Goal: Transaction & Acquisition: Subscribe to service/newsletter

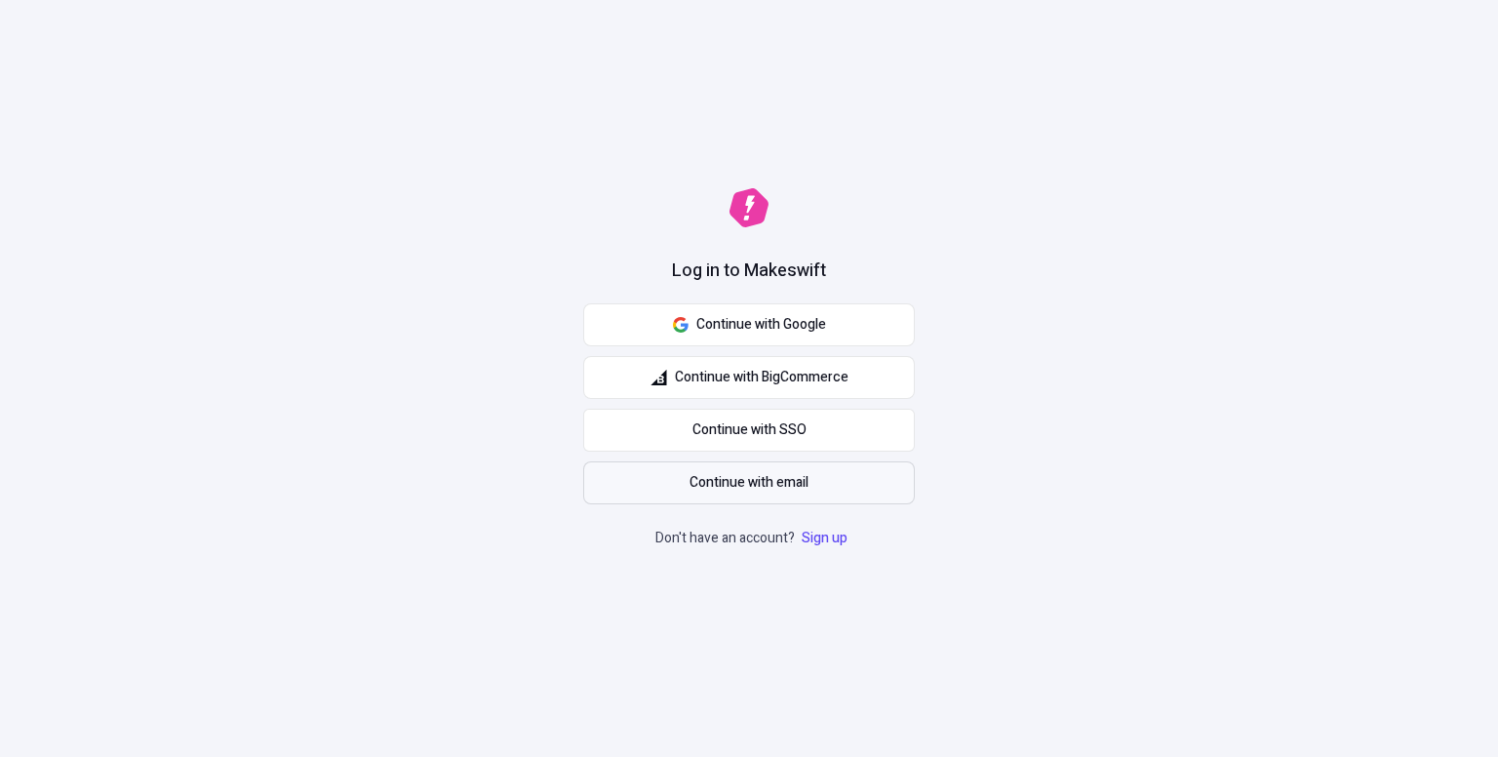
click at [777, 486] on span "Continue with email" at bounding box center [749, 482] width 119 height 21
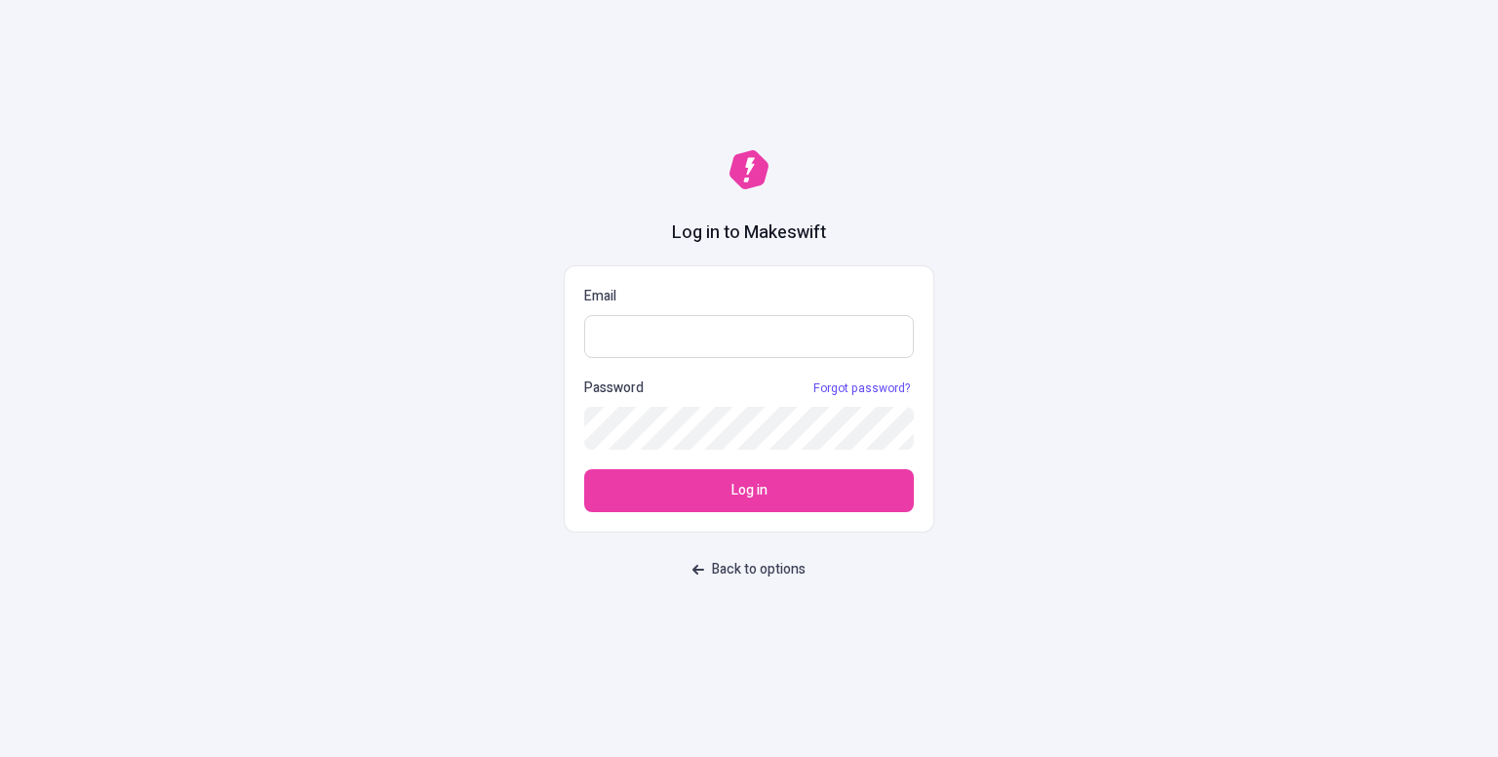
paste input "[EMAIL_ADDRESS][DOMAIN_NAME]"
type input "[EMAIL_ADDRESS][DOMAIN_NAME]"
click at [738, 580] on button "Back to options" at bounding box center [749, 569] width 137 height 35
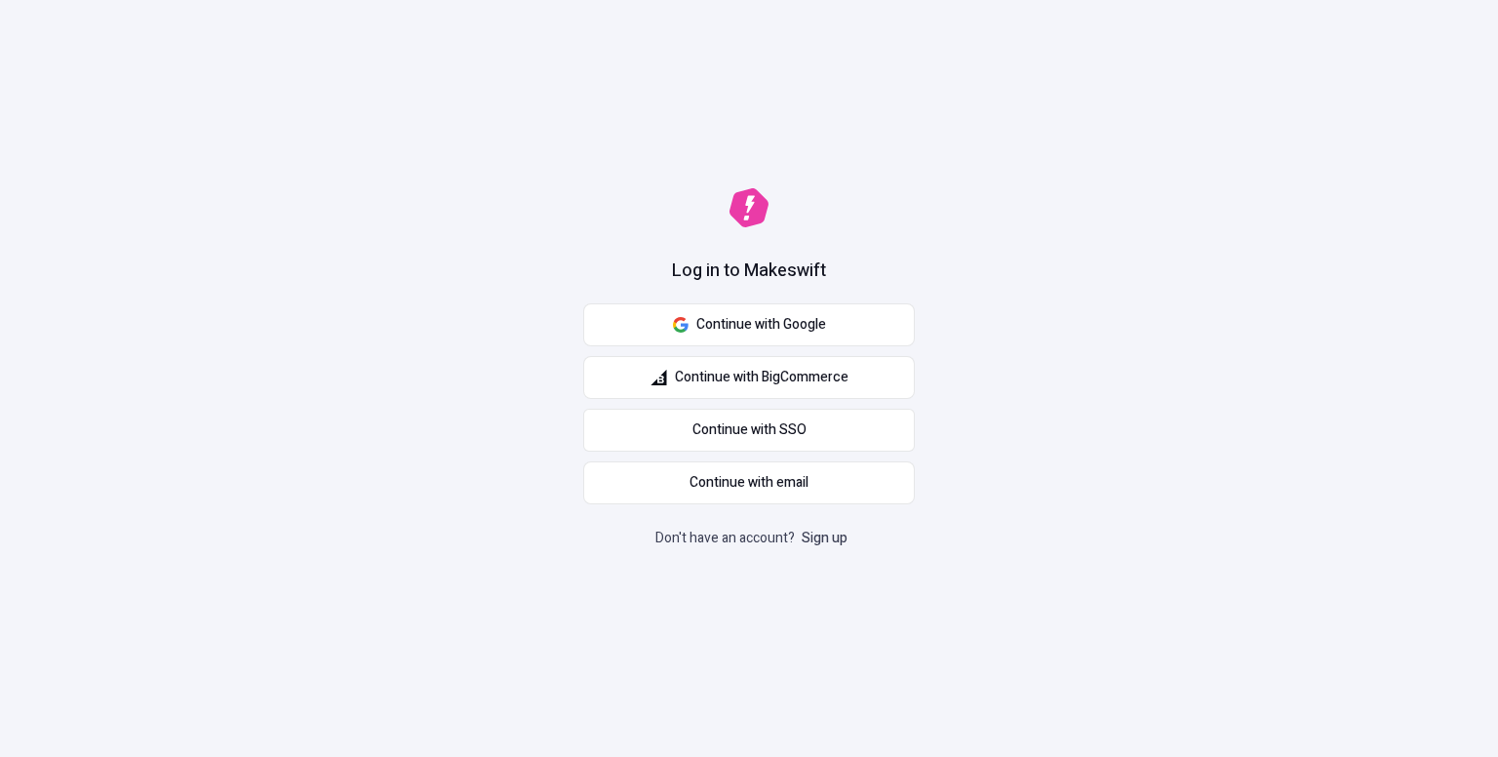
click at [840, 532] on link "Sign up" at bounding box center [825, 538] width 54 height 20
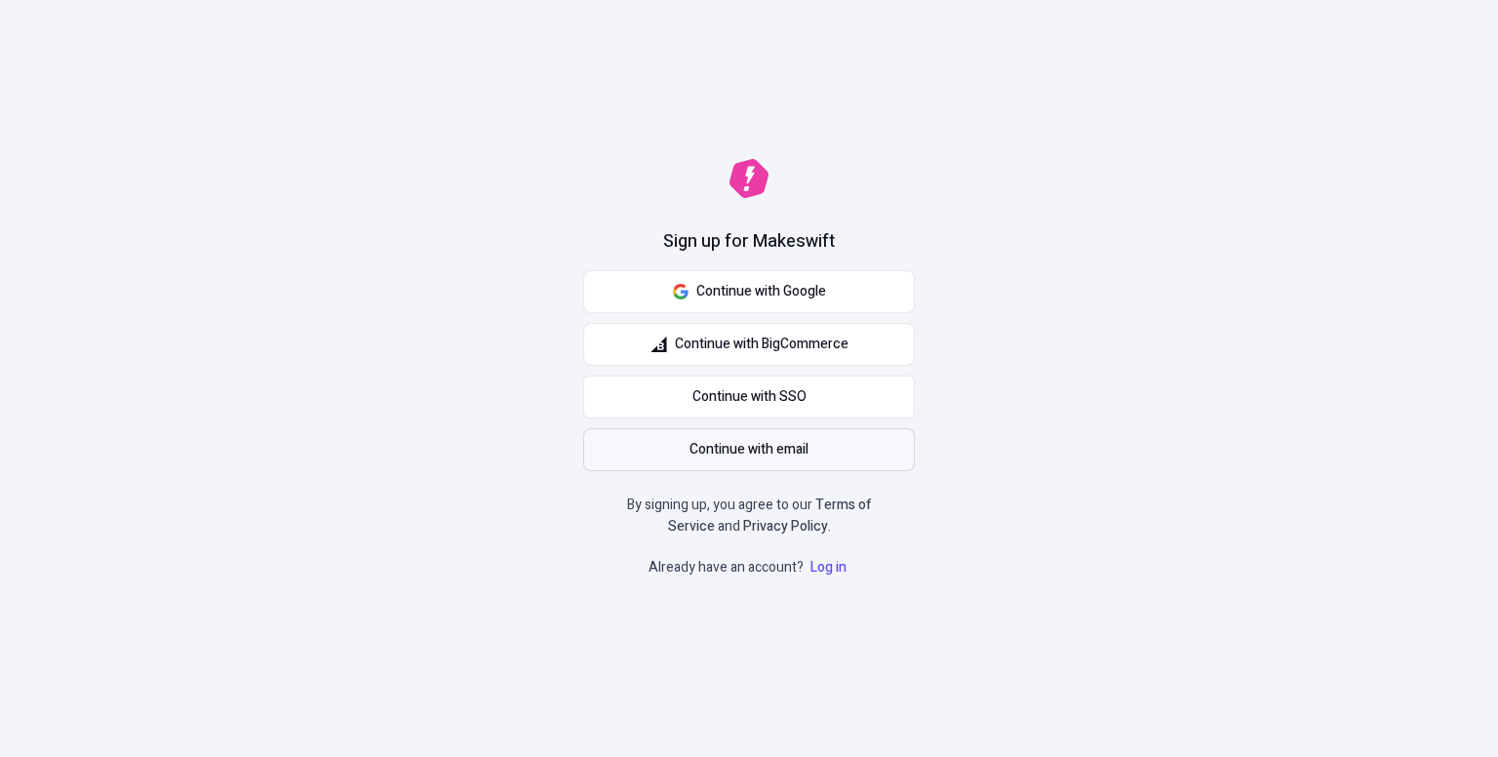
click at [769, 446] on span "Continue with email" at bounding box center [749, 449] width 119 height 21
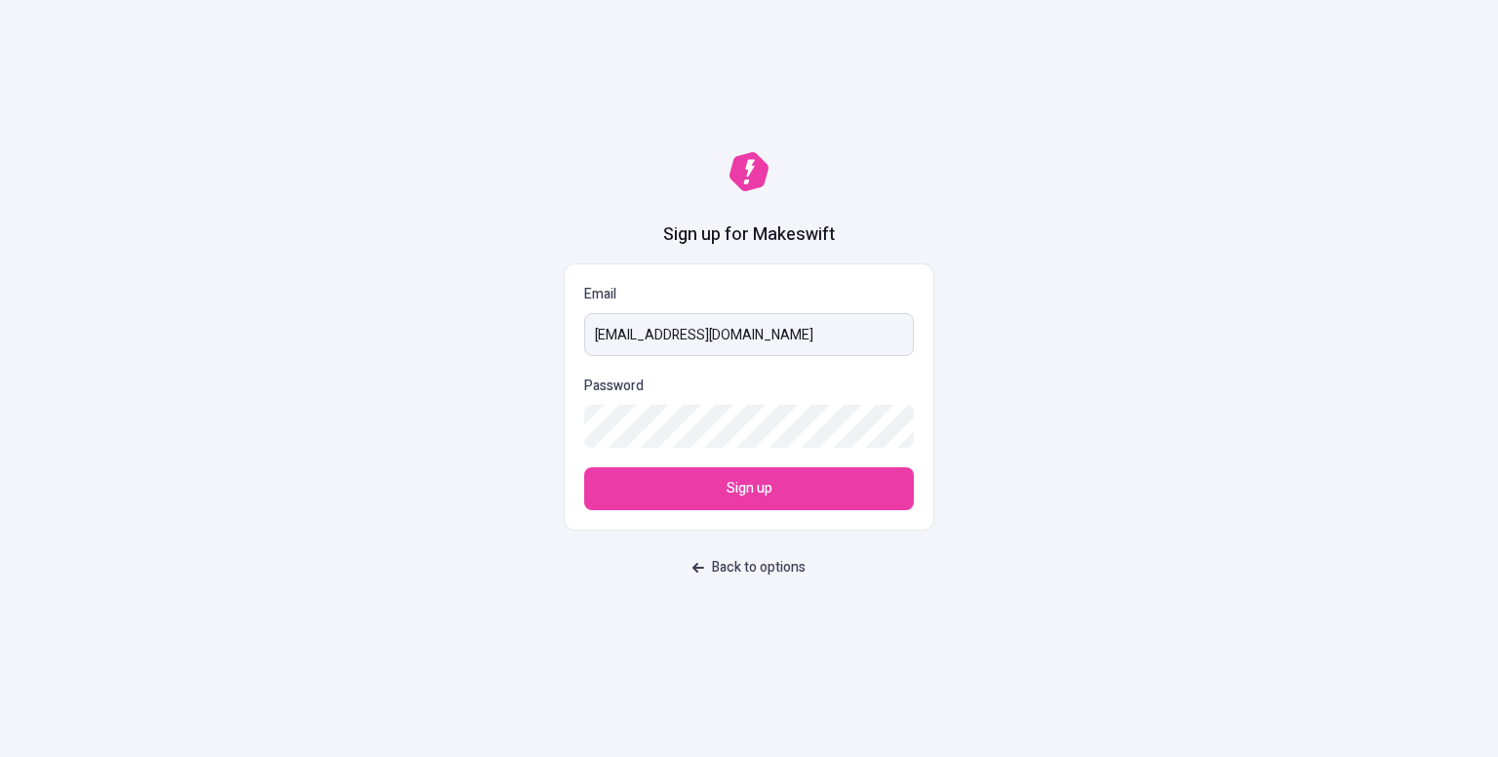
type input "[EMAIL_ADDRESS][DOMAIN_NAME]"
click at [797, 477] on button "Sign up" at bounding box center [749, 488] width 330 height 43
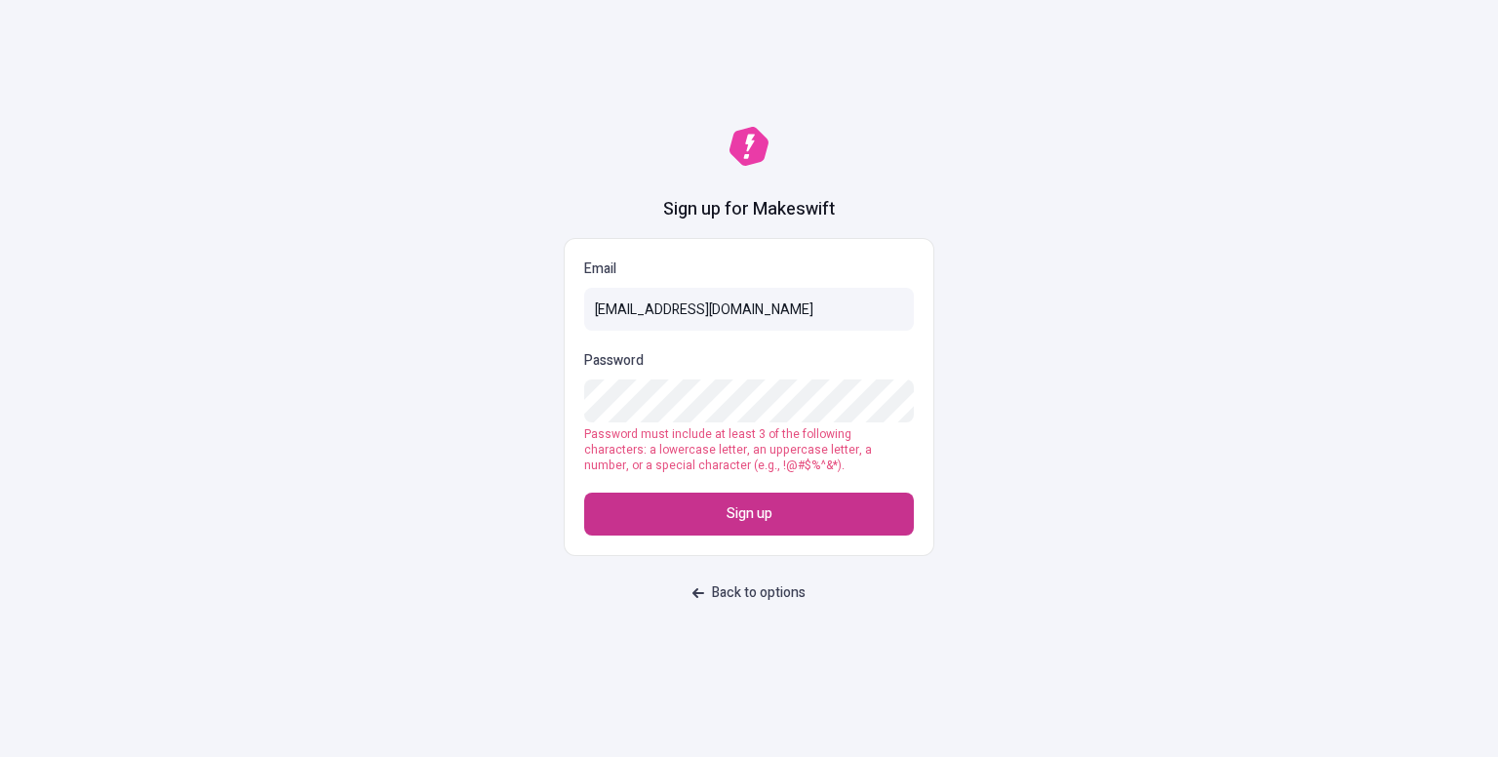
click at [757, 506] on span "Sign up" at bounding box center [750, 513] width 46 height 21
click at [748, 516] on span "Sign up" at bounding box center [750, 513] width 46 height 21
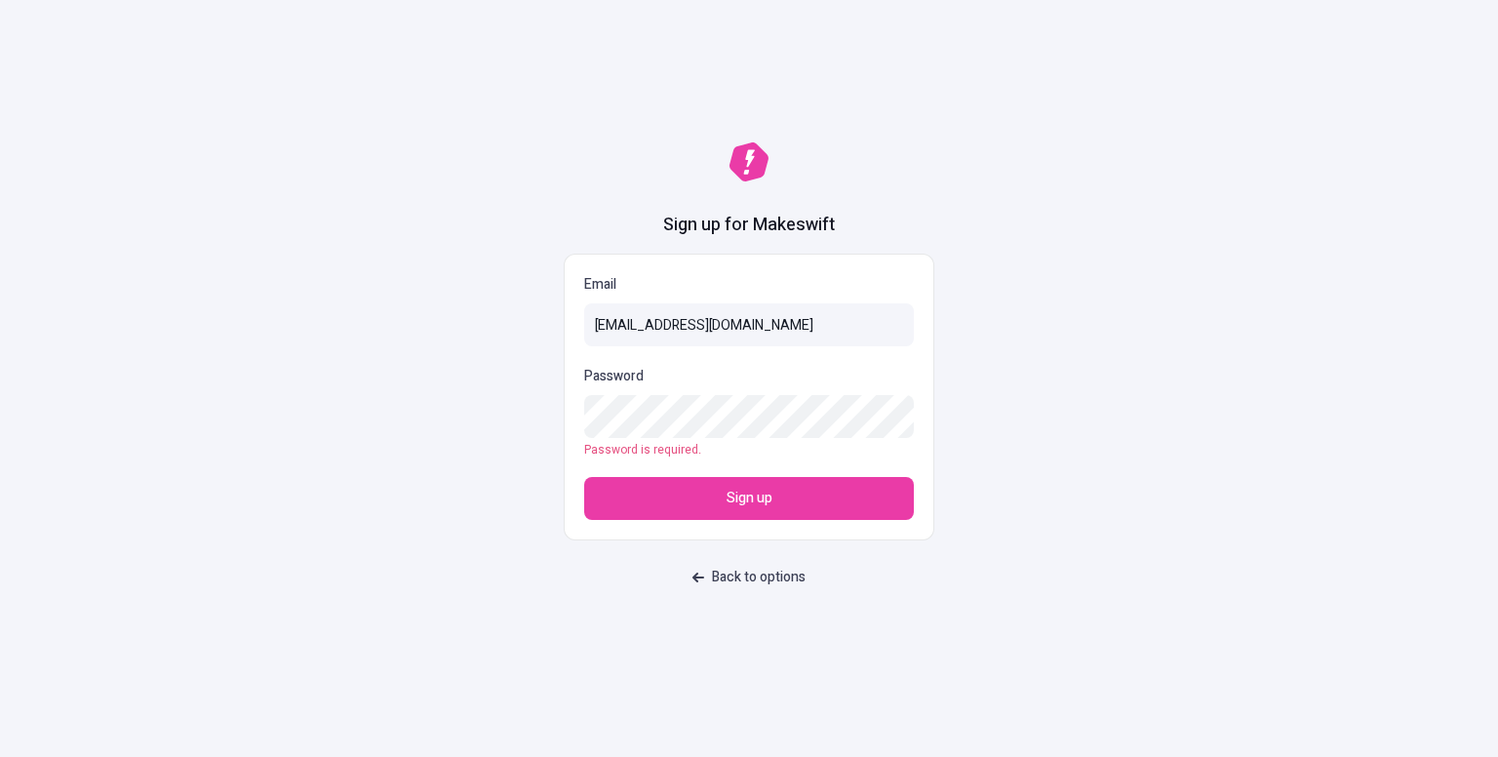
click at [788, 456] on p "Password is required." at bounding box center [749, 450] width 330 height 16
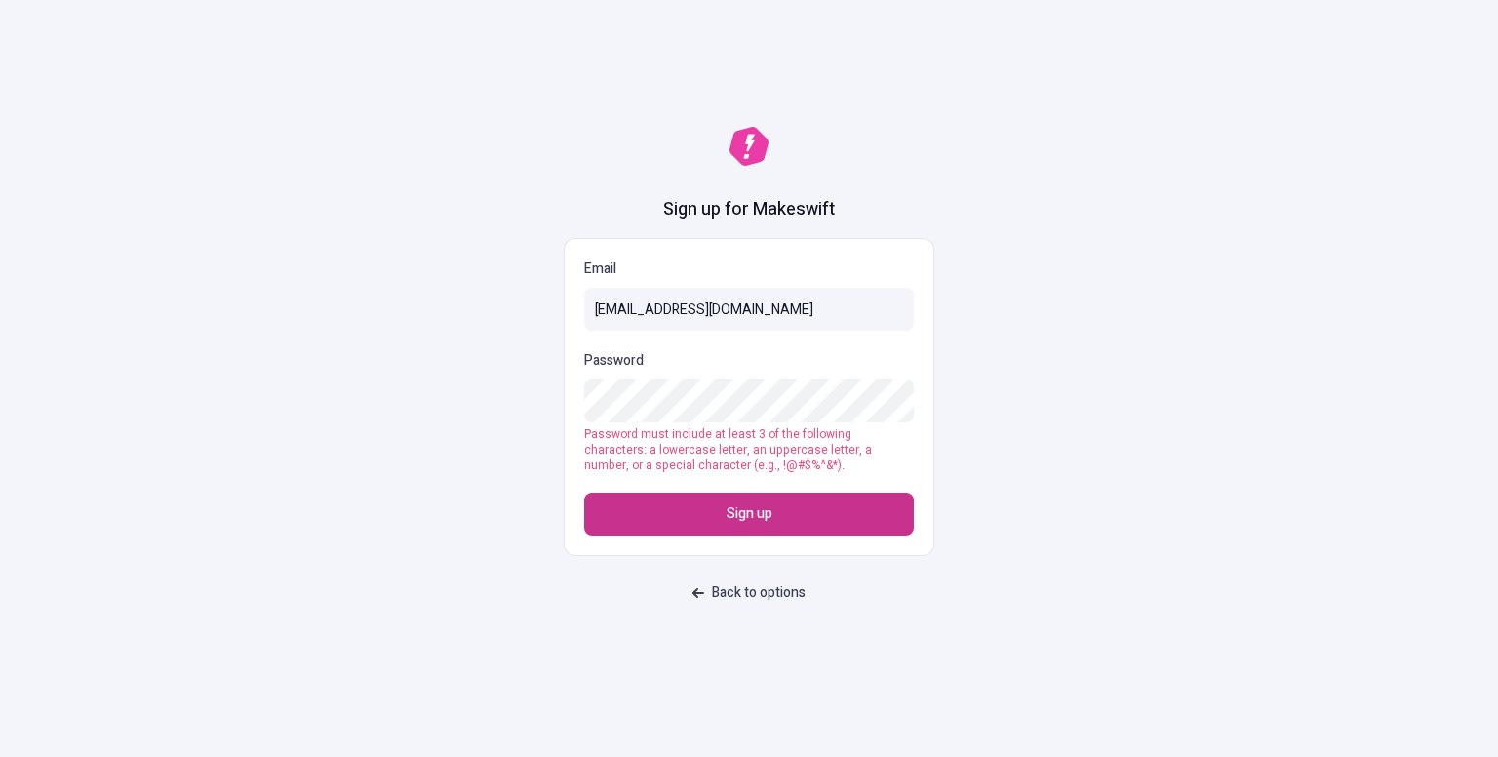
click at [719, 509] on button "Sign up" at bounding box center [749, 514] width 330 height 43
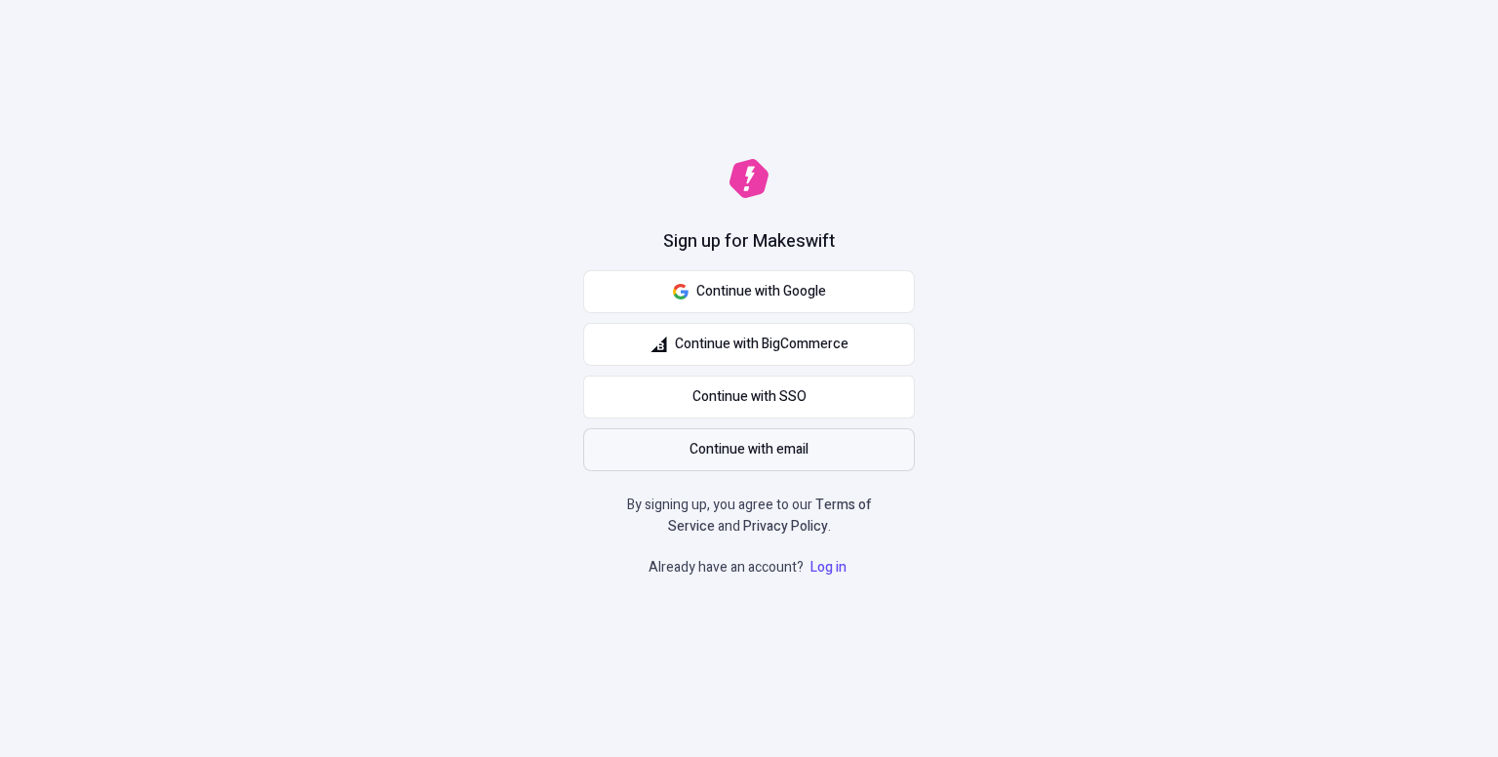
click at [701, 459] on span "Continue with email" at bounding box center [749, 449] width 119 height 21
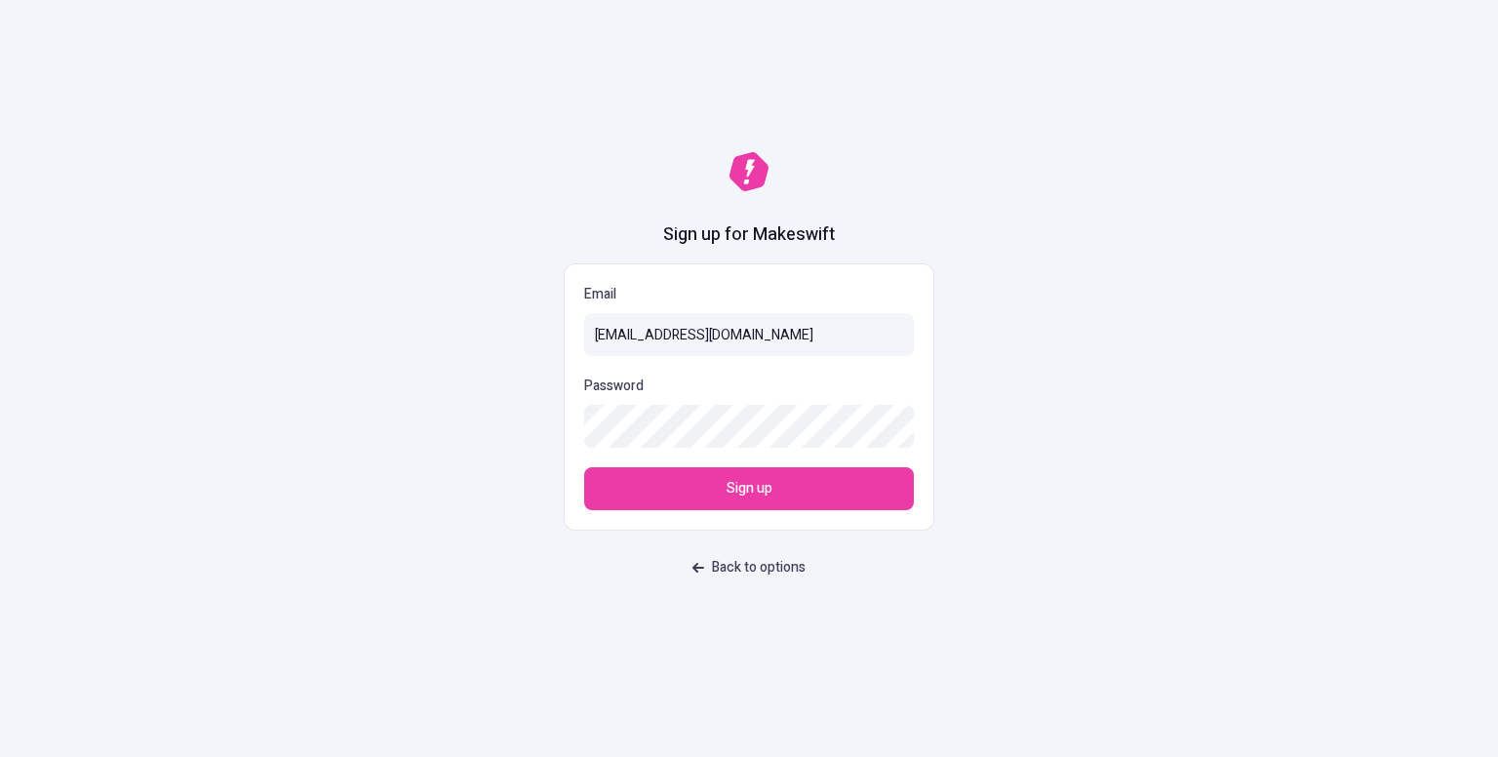
type input "[EMAIL_ADDRESS][DOMAIN_NAME]"
click at [719, 477] on button "Sign up" at bounding box center [749, 488] width 330 height 43
click at [815, 490] on button "Sign up" at bounding box center [749, 488] width 330 height 43
